Goal: Information Seeking & Learning: Check status

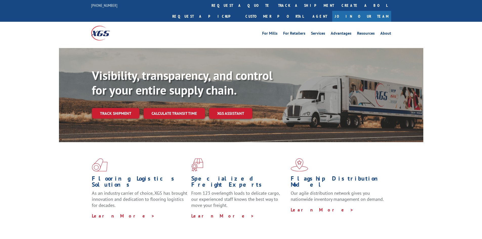
click at [111, 96] on div "Visibility, transparency, and control for your entire supply chain. Track shipm…" at bounding box center [258, 103] width 332 height 71
click at [113, 108] on link "Track shipment" at bounding box center [116, 113] width 48 height 11
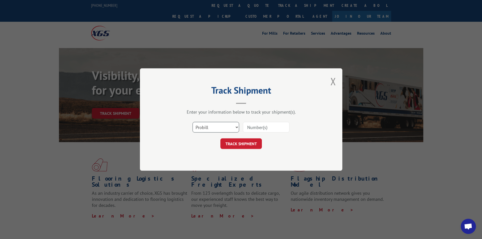
click at [220, 127] on select "Select category... Probill BOL PO" at bounding box center [216, 127] width 47 height 11
select select "bol"
click at [193, 122] on select "Select category... Probill BOL PO" at bounding box center [216, 127] width 47 height 11
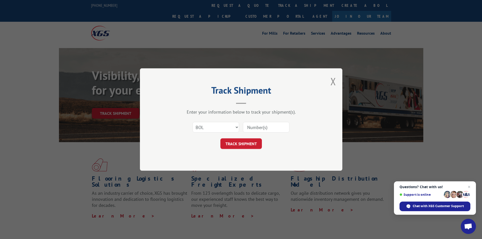
click at [262, 129] on input at bounding box center [266, 127] width 47 height 11
type input "2847253"
click button "TRACK SHIPMENT" at bounding box center [241, 143] width 42 height 11
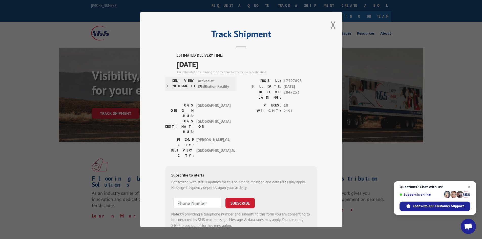
click at [70, 34] on div "Track Shipment ESTIMATED DELIVERY TIME: [DATE] The estimated time is using the …" at bounding box center [241, 119] width 482 height 239
click at [334, 26] on div "Track Shipment ESTIMATED DELIVERY TIME: [DATE] The estimated time is using the …" at bounding box center [241, 119] width 202 height 215
click at [332, 22] on button "Close modal" at bounding box center [334, 24] width 6 height 13
